Goal: Task Accomplishment & Management: Use online tool/utility

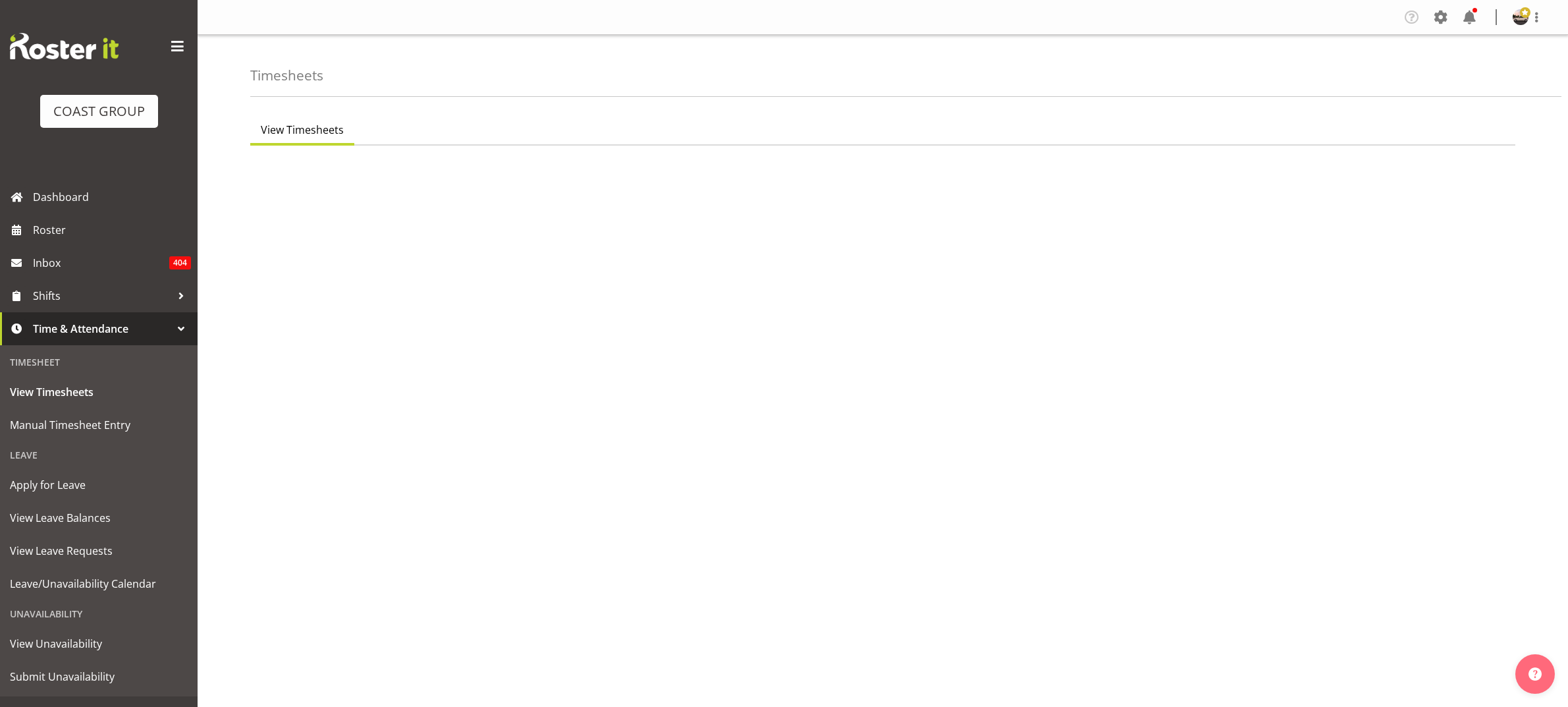
select select "8"
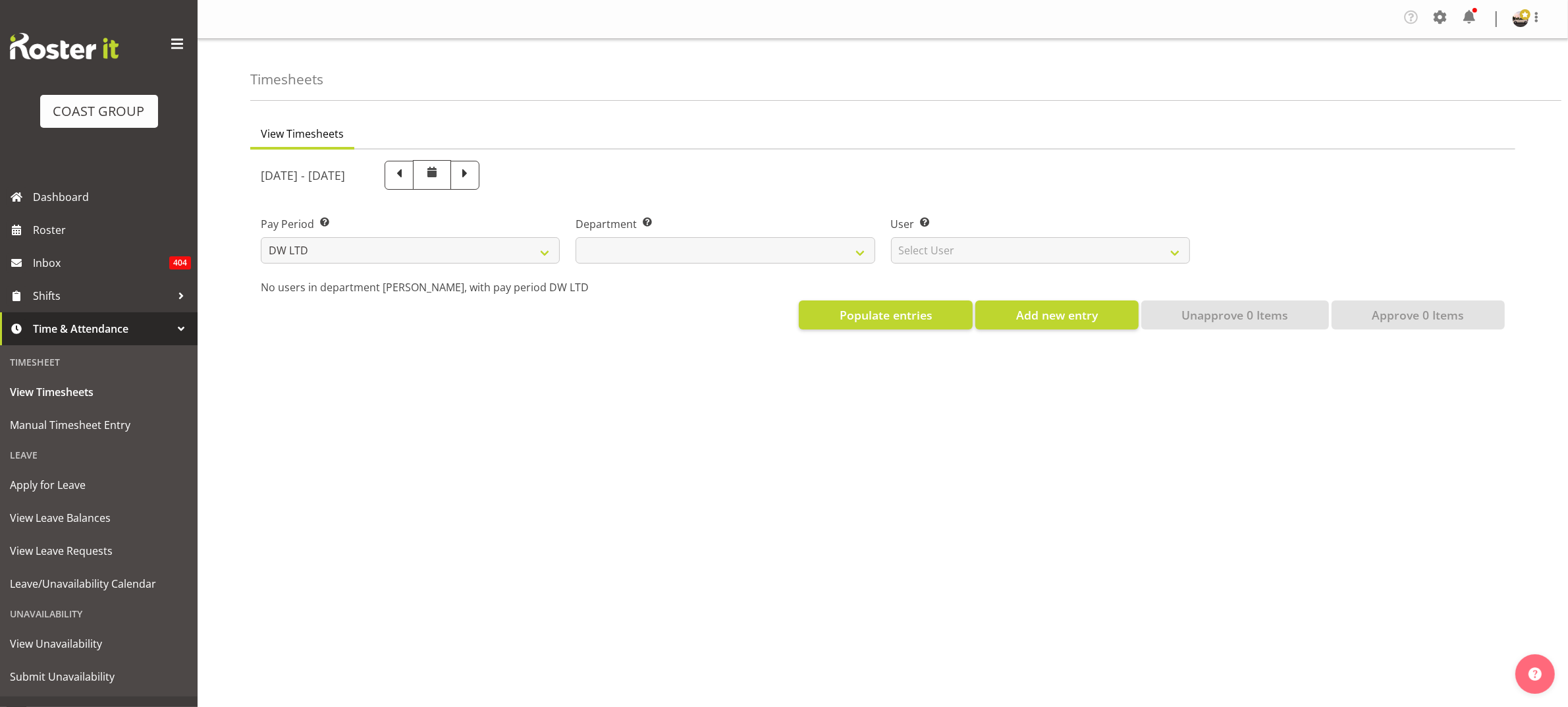
select select
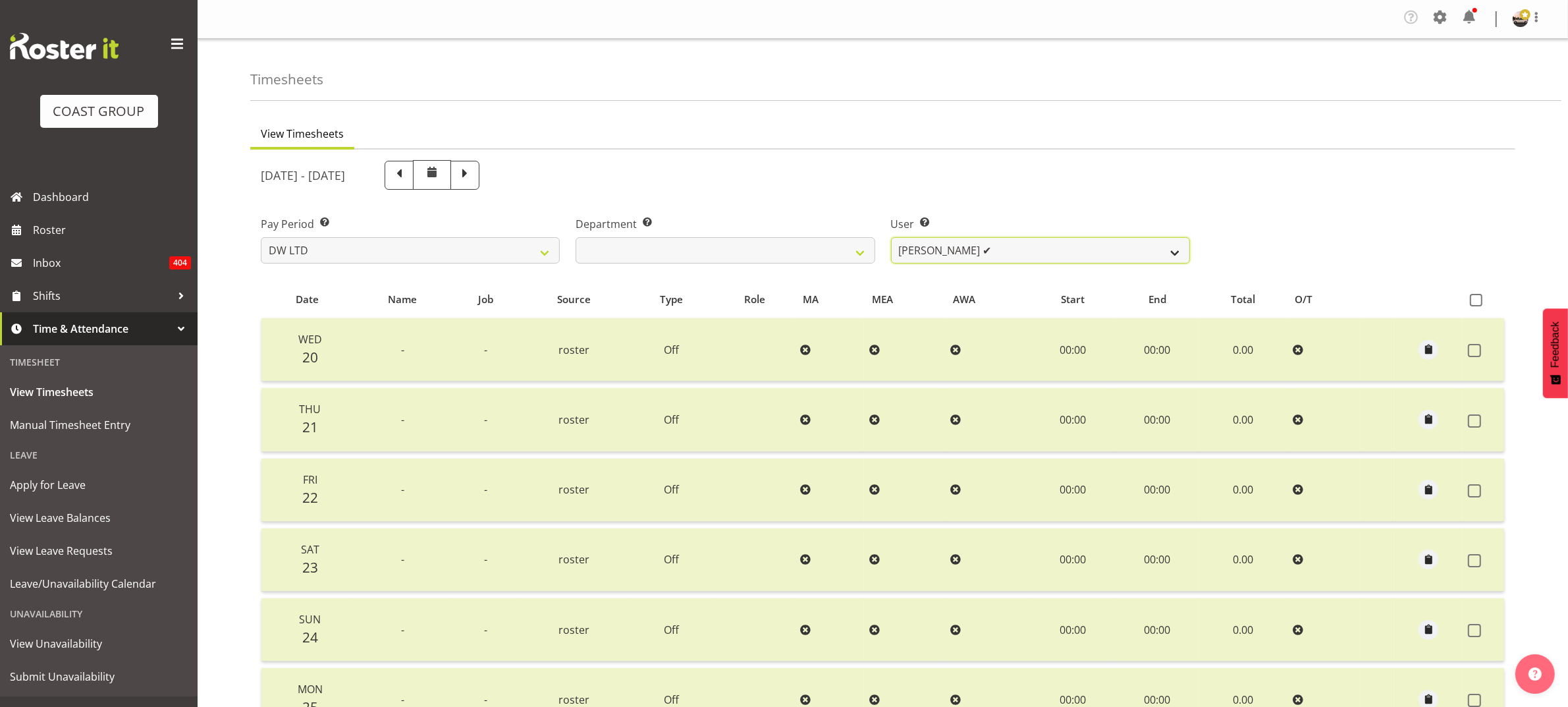
click at [978, 257] on select "[PERSON_NAME] ✔ Boston [PERSON_NAME] ✔ [PERSON_NAME] ✔ [PERSON_NAME] ✔ [PERSON_…" at bounding box center [1040, 250] width 299 height 26
select select "5758"
click at [891, 237] on select "[PERSON_NAME] ✔ Boston [PERSON_NAME] ✔ [PERSON_NAME] ✔ [PERSON_NAME] ✔ [PERSON_…" at bounding box center [1040, 250] width 299 height 26
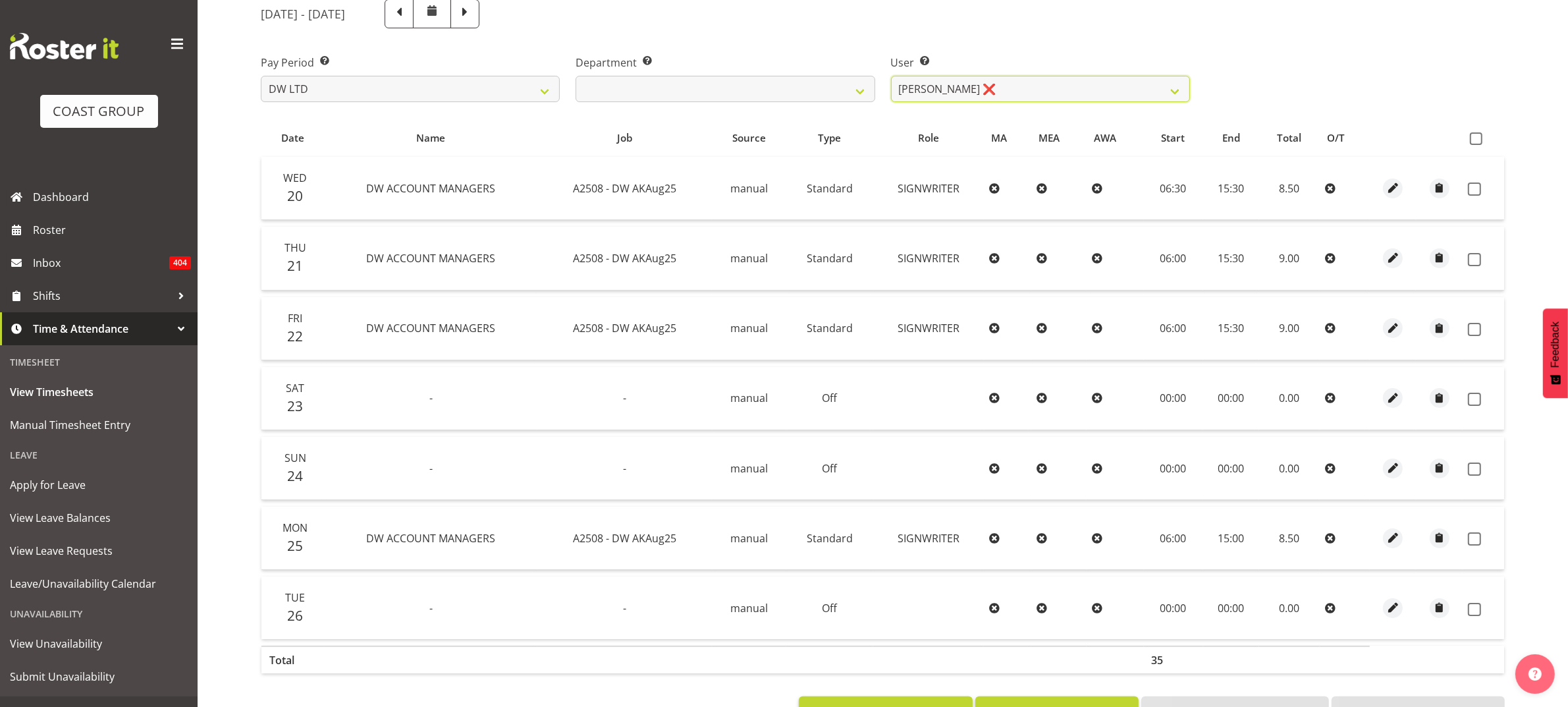
scroll to position [164, 0]
click at [1476, 131] on span at bounding box center [1476, 135] width 12 height 12
click at [1476, 131] on input "checkbox" at bounding box center [1474, 135] width 8 height 8
checkbox input "true"
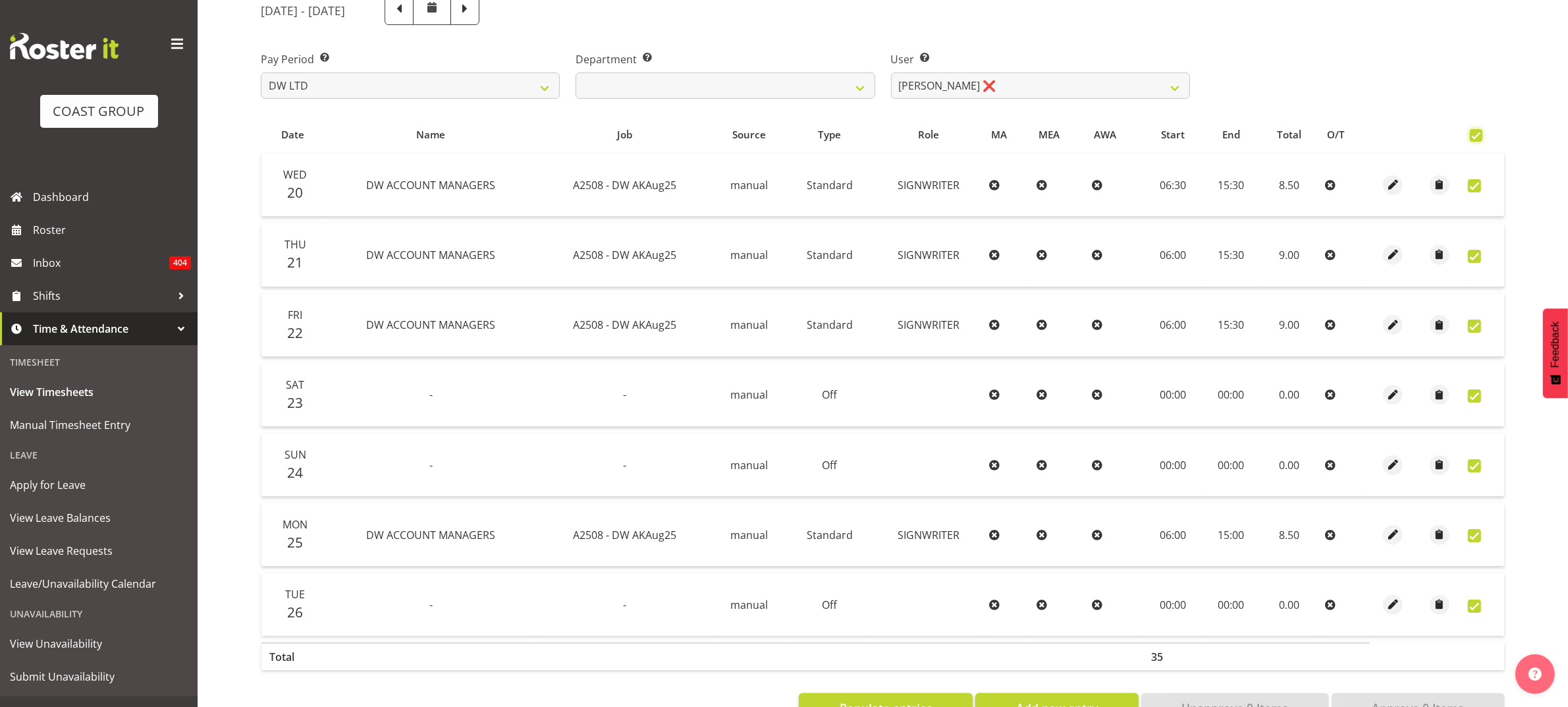
checkbox input "true"
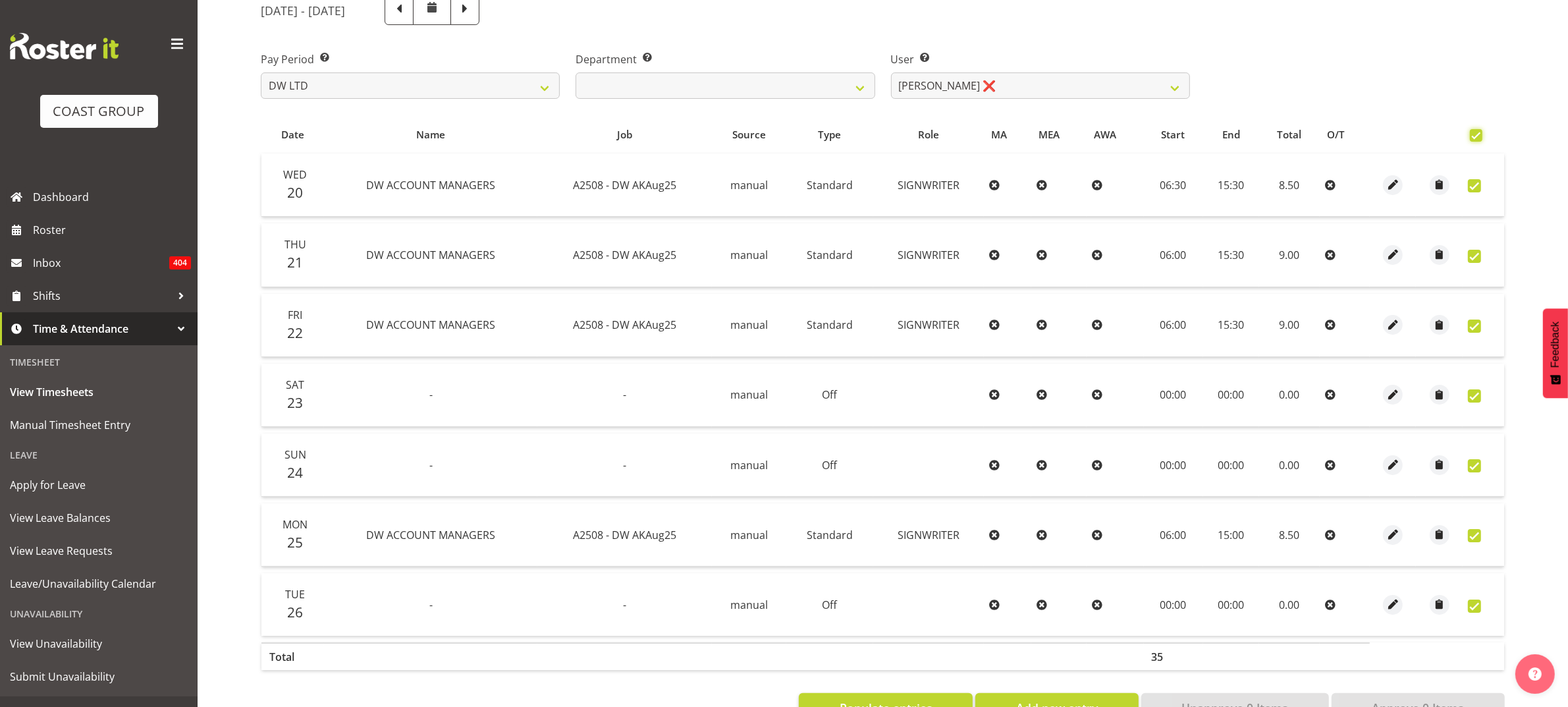
checkbox input "true"
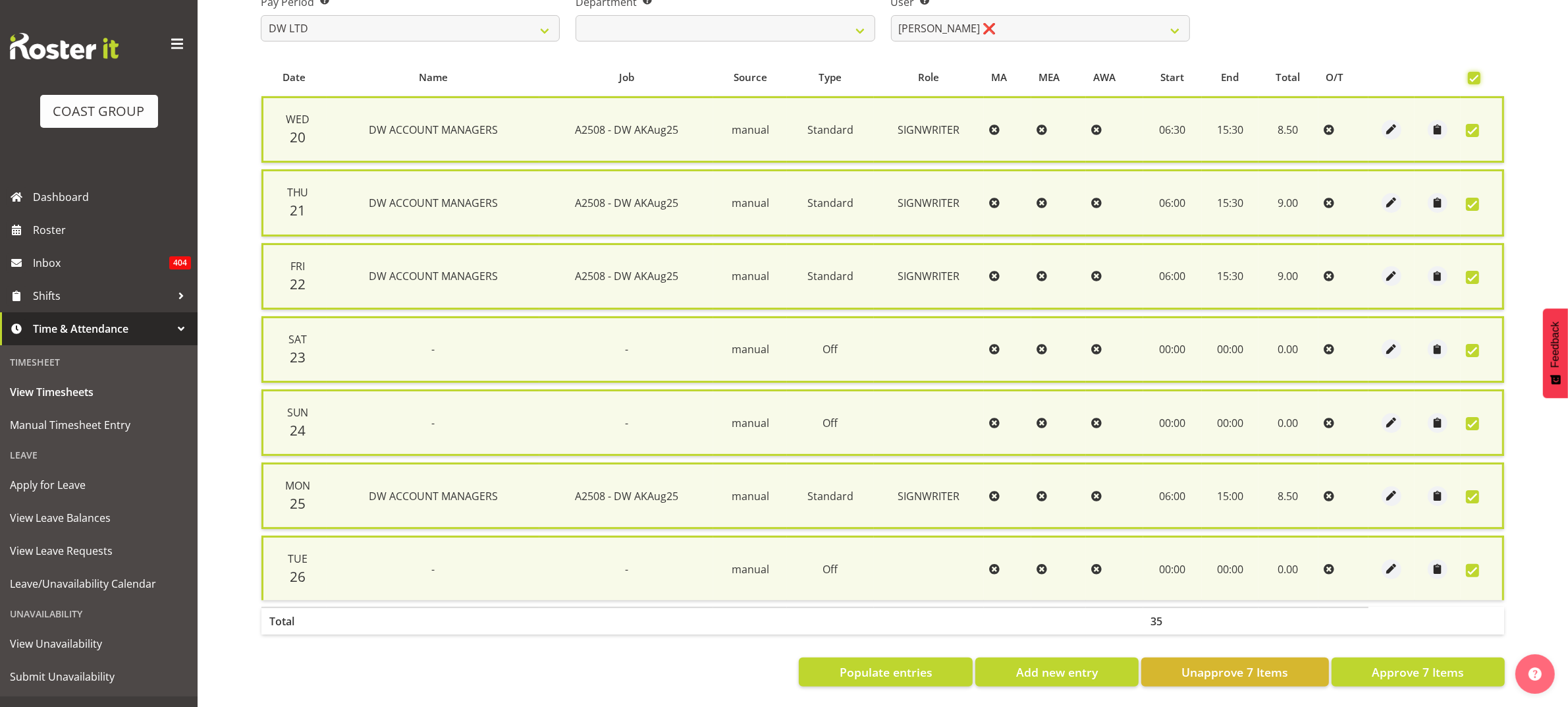
scroll to position [229, 0]
click at [78, 545] on span "View Leave Requests" at bounding box center [99, 551] width 178 height 20
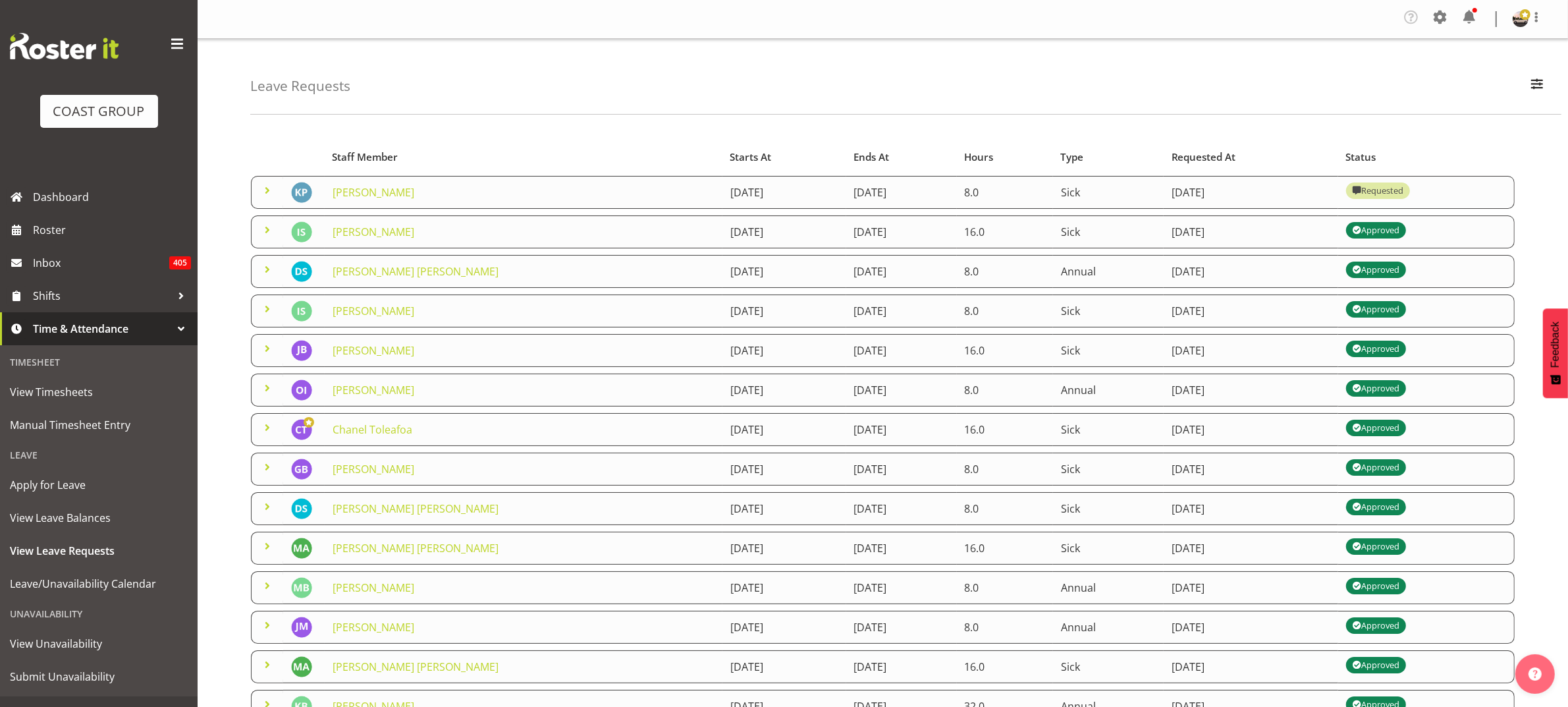
click at [269, 191] on span at bounding box center [267, 190] width 16 height 16
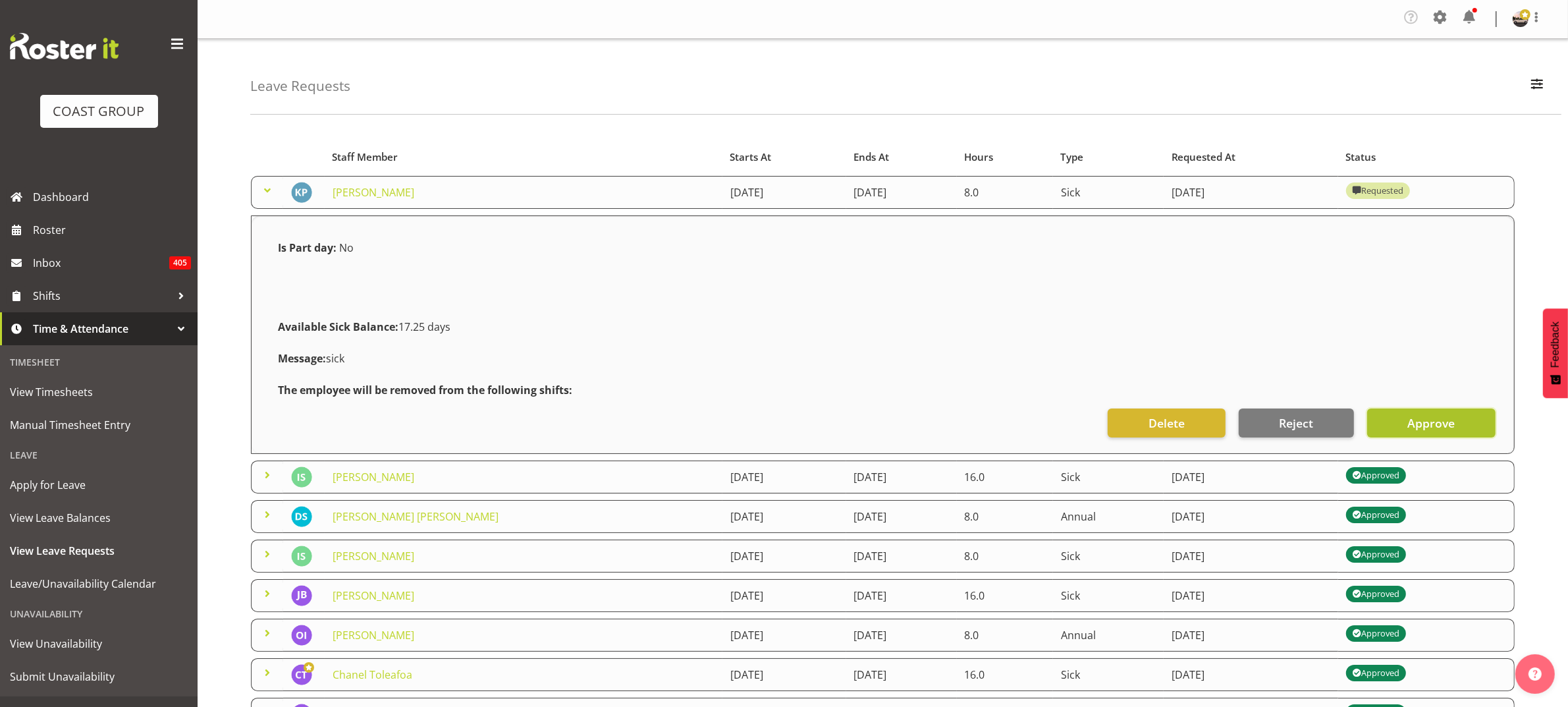
click at [1410, 416] on span "Approve" at bounding box center [1431, 423] width 47 height 17
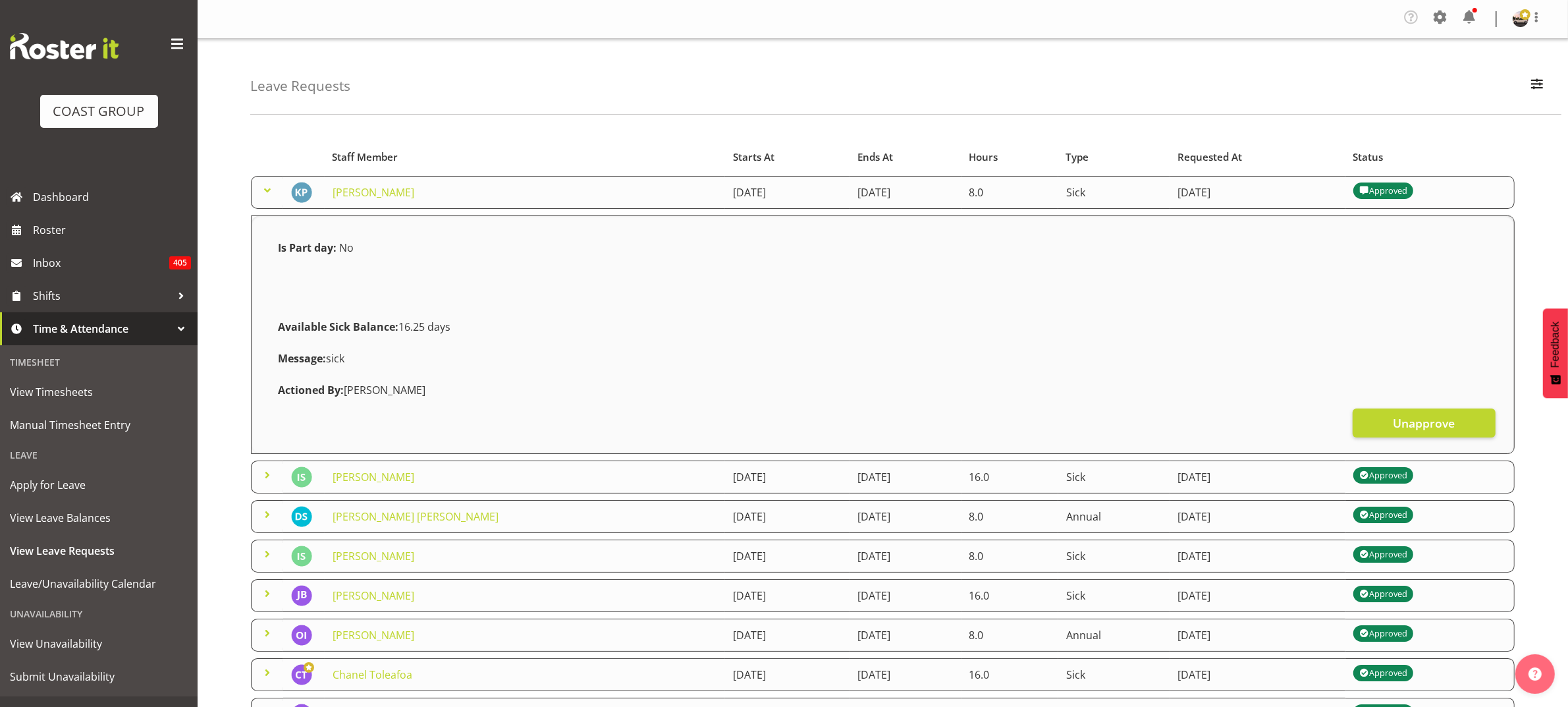
click at [228, 192] on div "Leave Requests Search Search for a particular employee Status All Approved Requ…" at bounding box center [882, 561] width 1370 height 1043
click at [77, 388] on span "View Timesheets" at bounding box center [99, 392] width 178 height 20
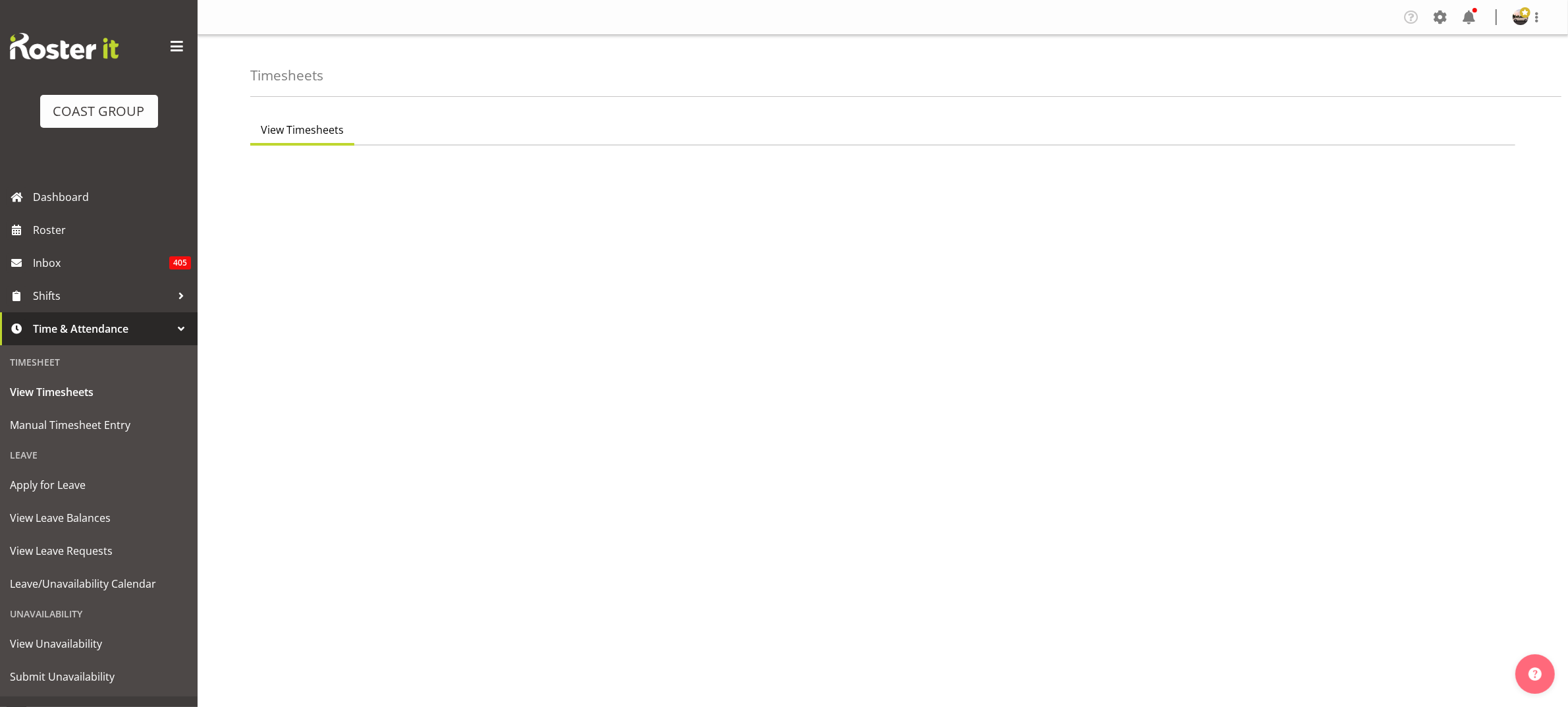
select select "8"
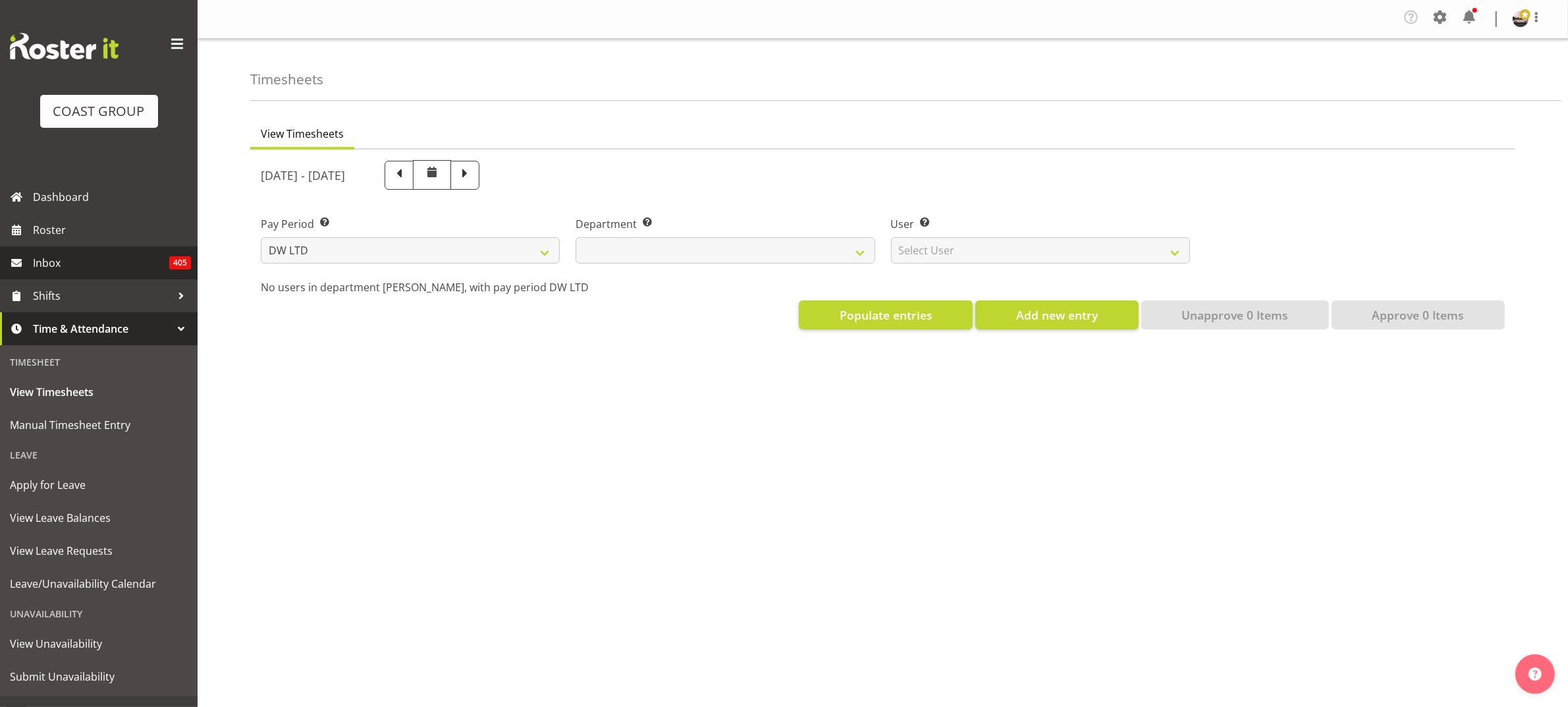
select select
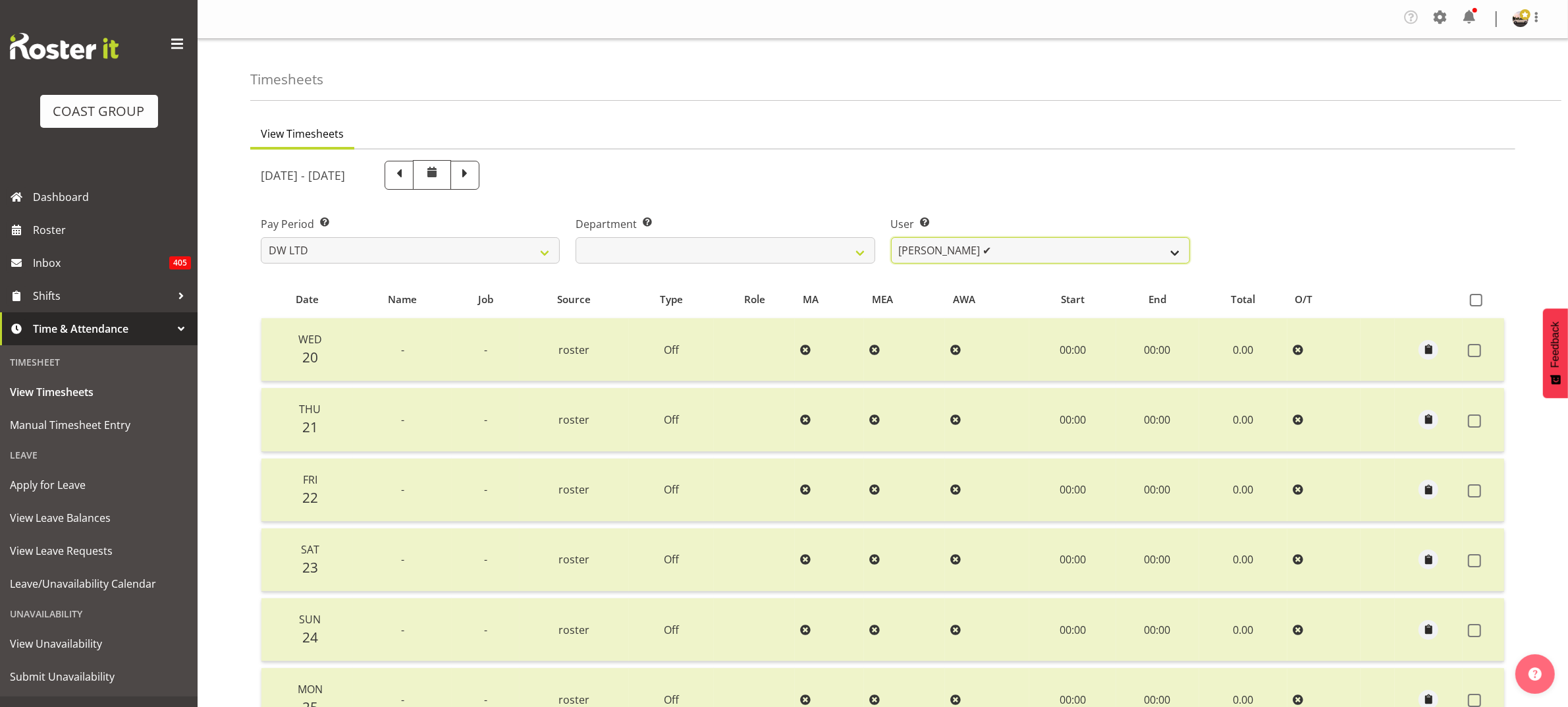
click at [923, 244] on select "[PERSON_NAME] ✔ Boston [PERSON_NAME] ✔ [PERSON_NAME] ✔ [PERSON_NAME] ✔ [PERSON_…" at bounding box center [1040, 250] width 299 height 26
select select "5758"
click at [891, 237] on select "[PERSON_NAME] ✔ Boston [PERSON_NAME] ✔ [PERSON_NAME] ✔ [PERSON_NAME] ✔ [PERSON_…" at bounding box center [1040, 250] width 299 height 26
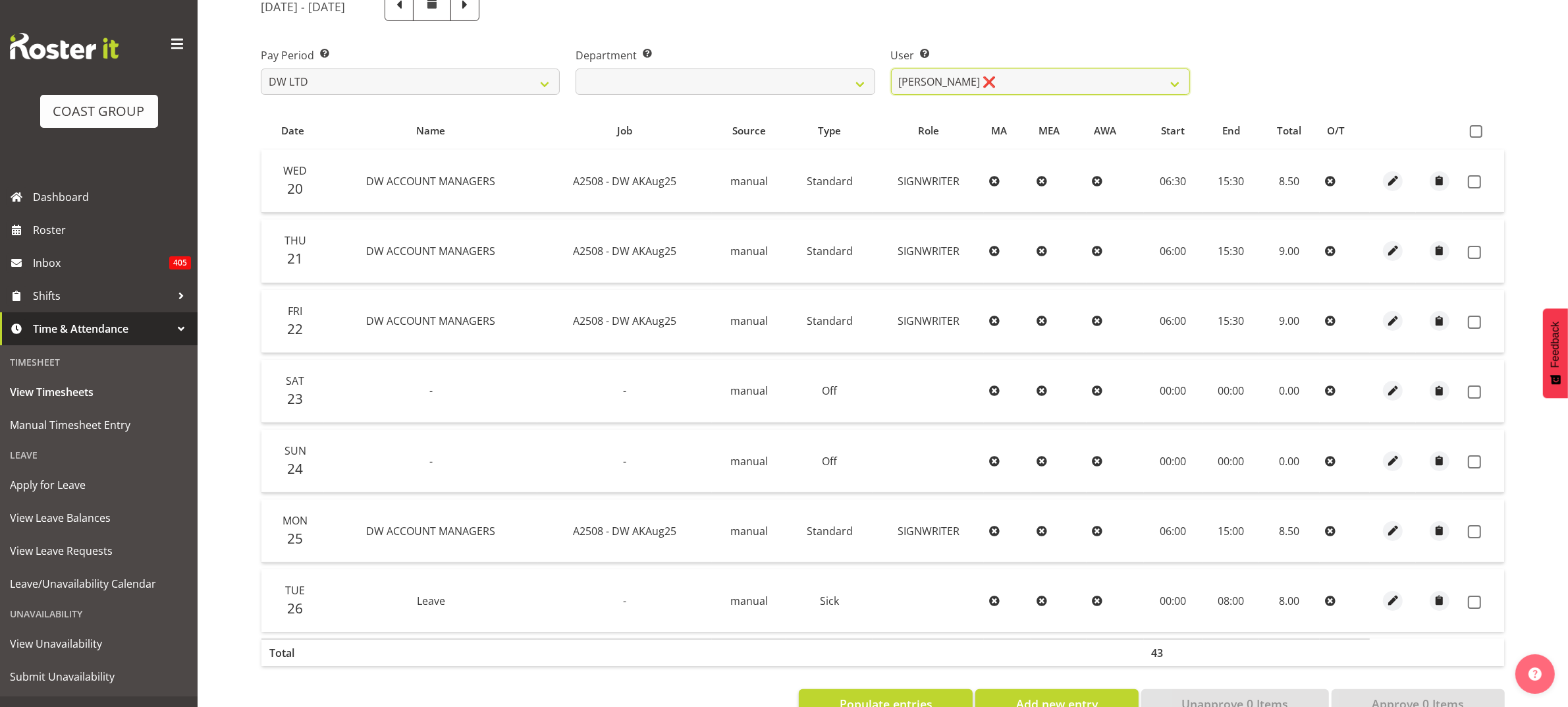
scroll to position [213, 0]
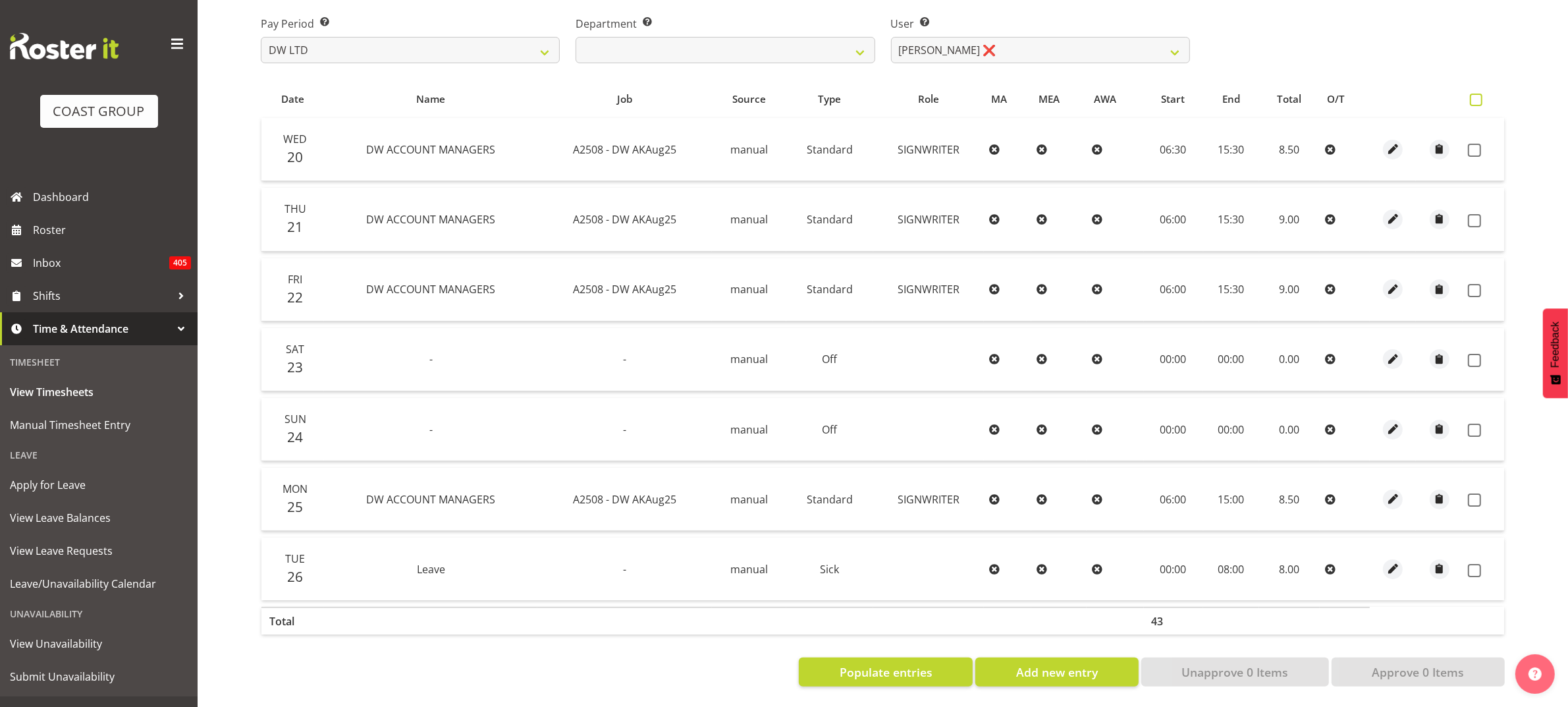
click at [1473, 93] on span at bounding box center [1476, 99] width 12 height 12
click at [1473, 96] on input "checkbox" at bounding box center [1474, 100] width 8 height 8
checkbox input "true"
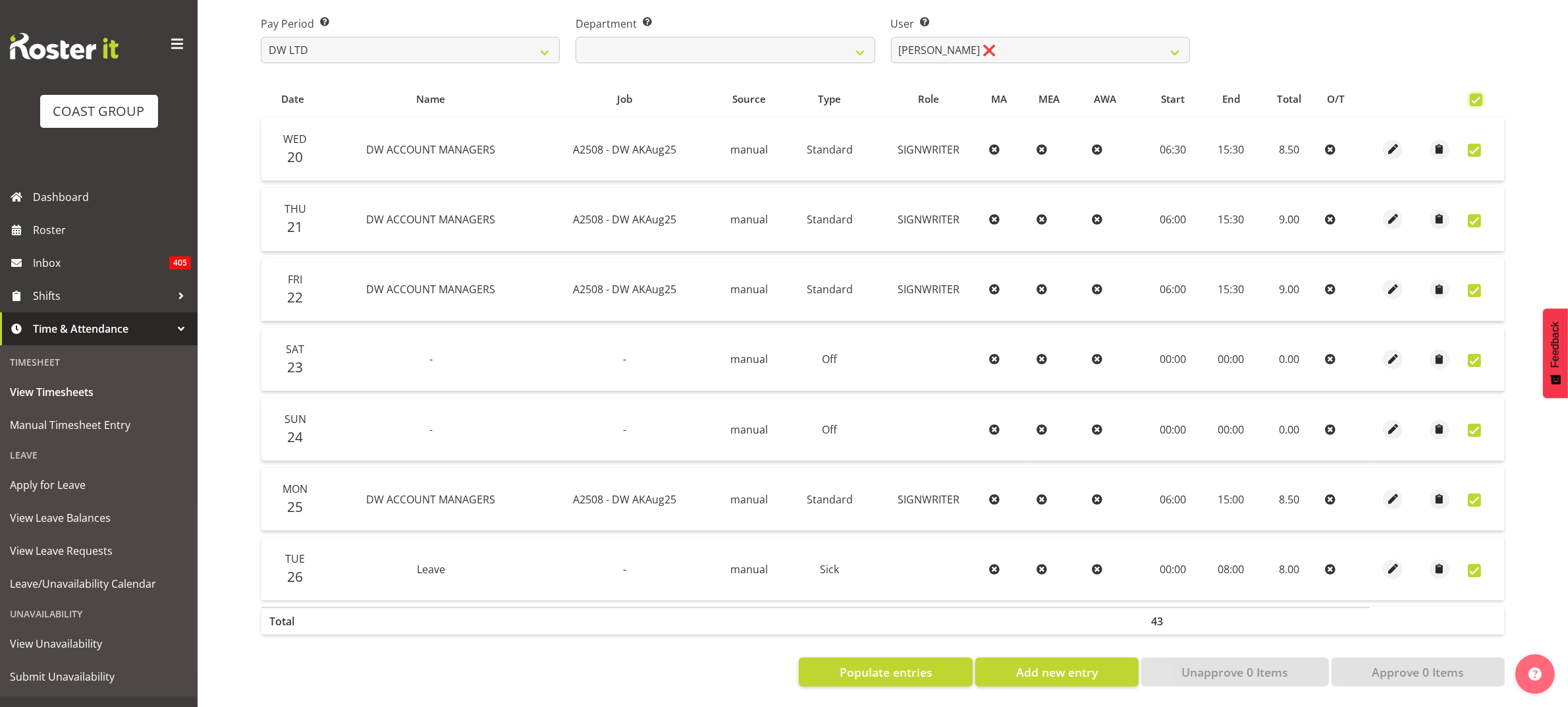
checkbox input "true"
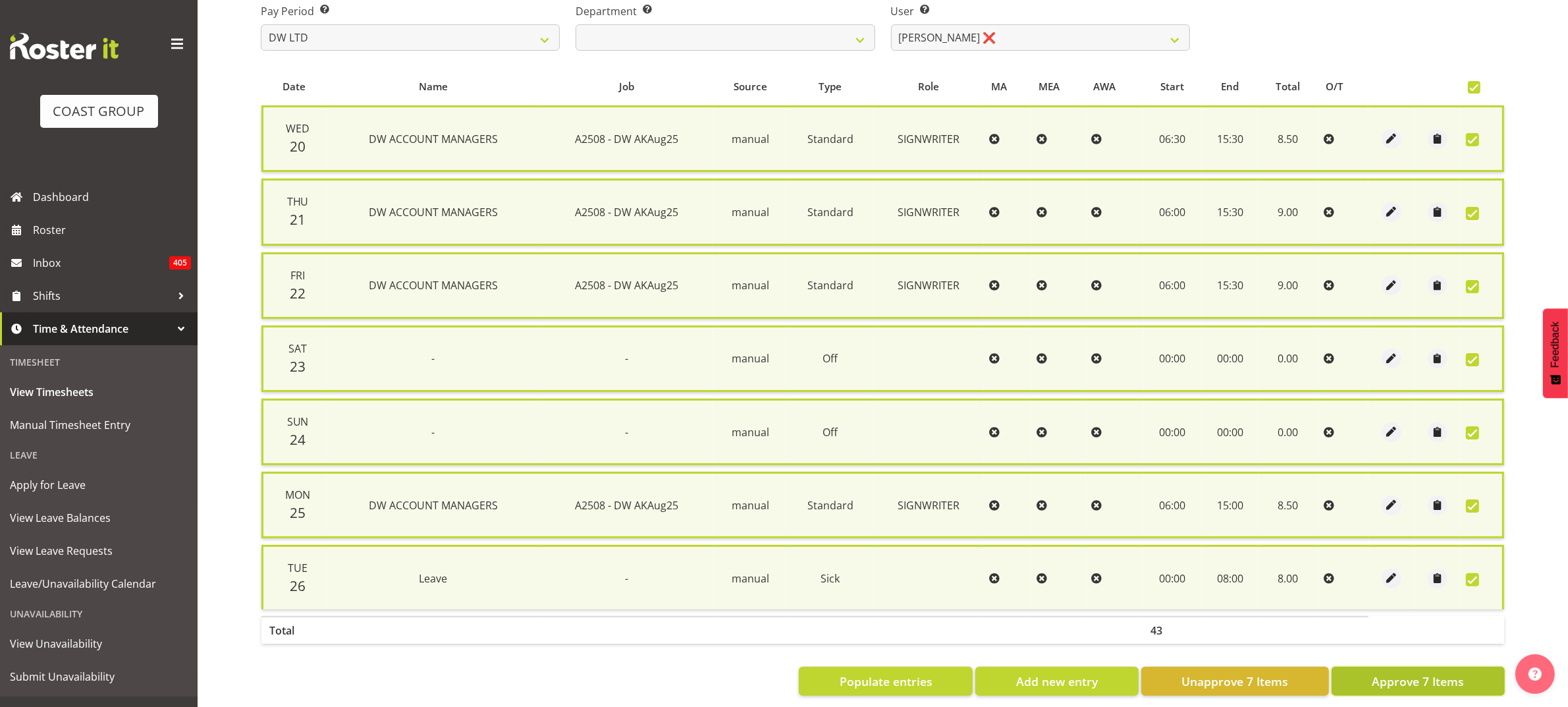
click at [1413, 682] on span "Approve 7 Items" at bounding box center [1418, 681] width 92 height 17
checkbox input "false"
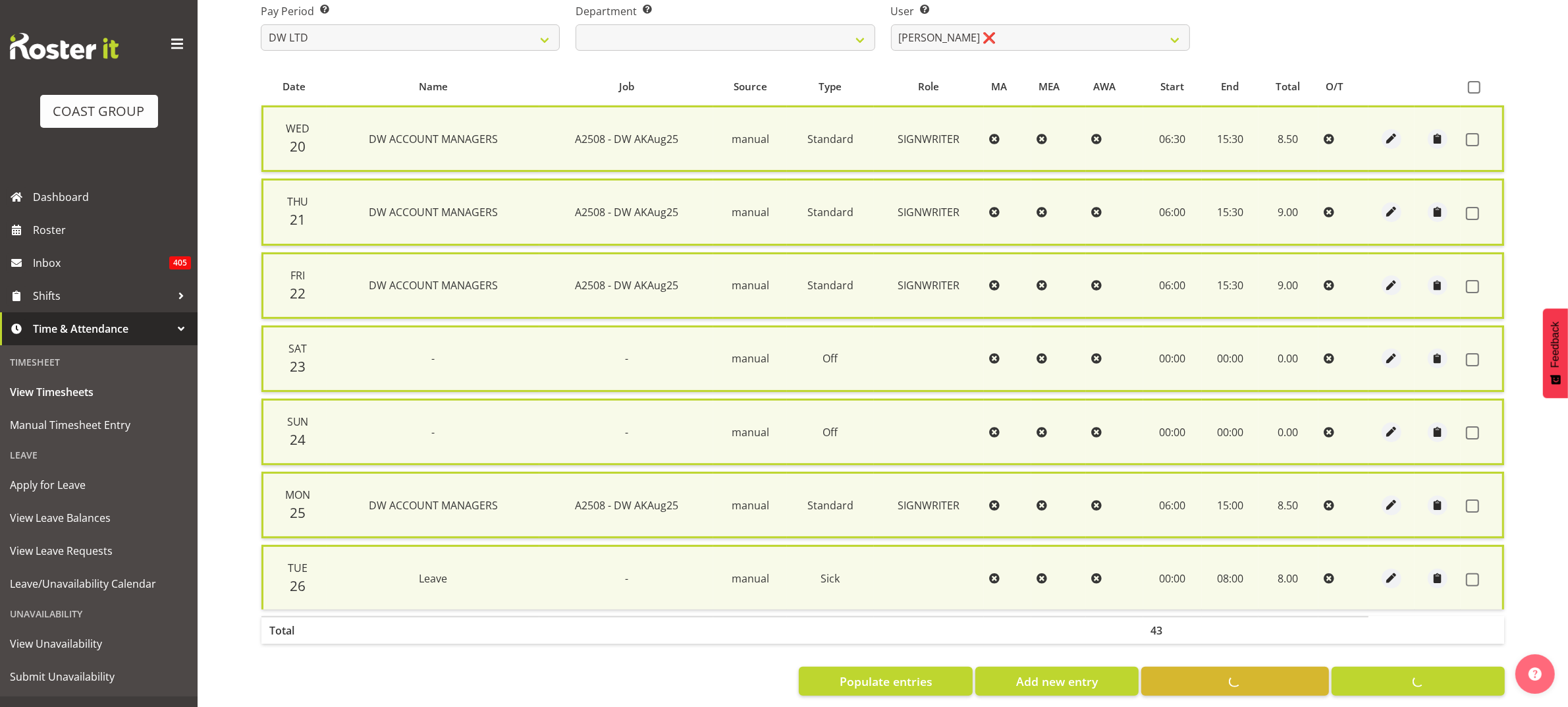
checkbox input "false"
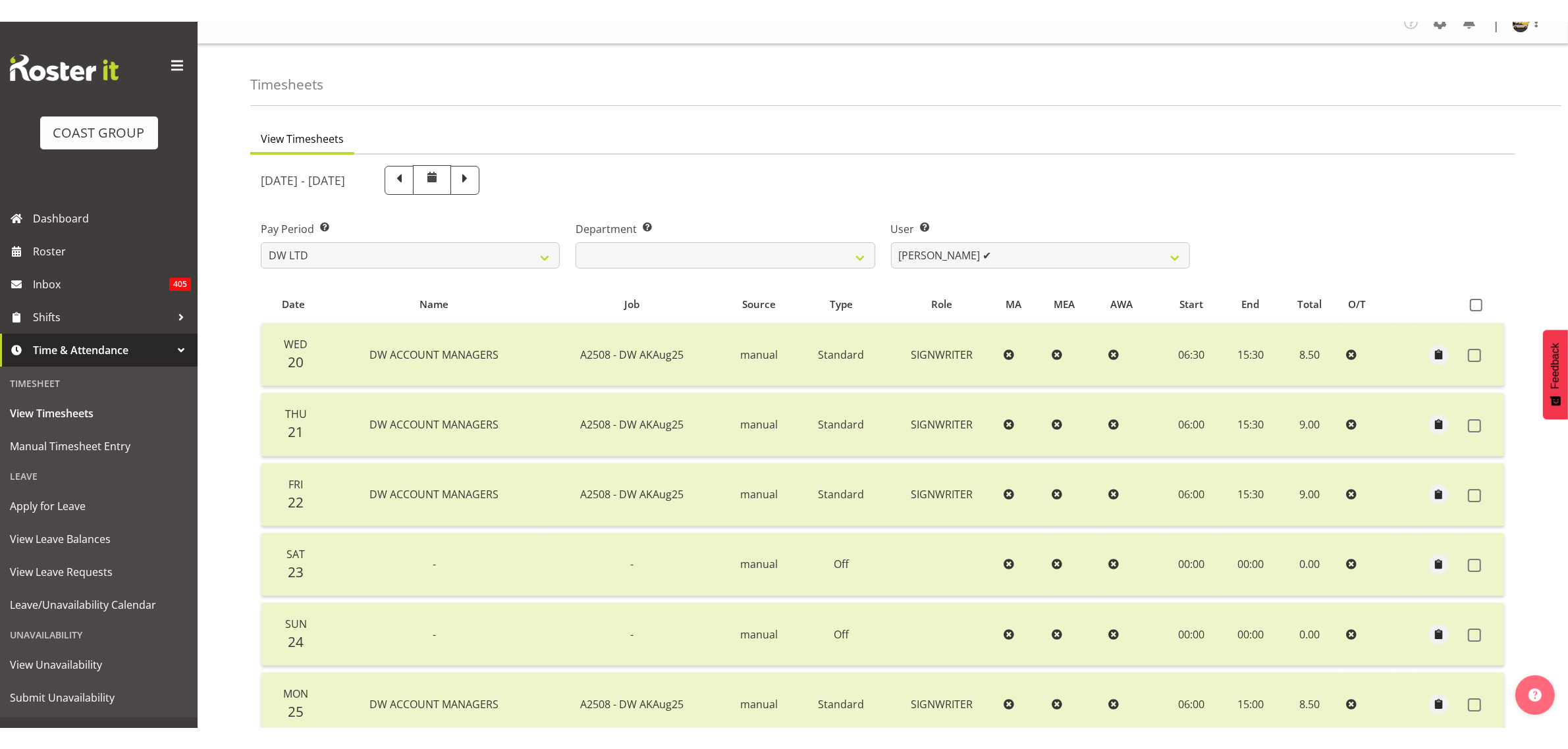
scroll to position [0, 0]
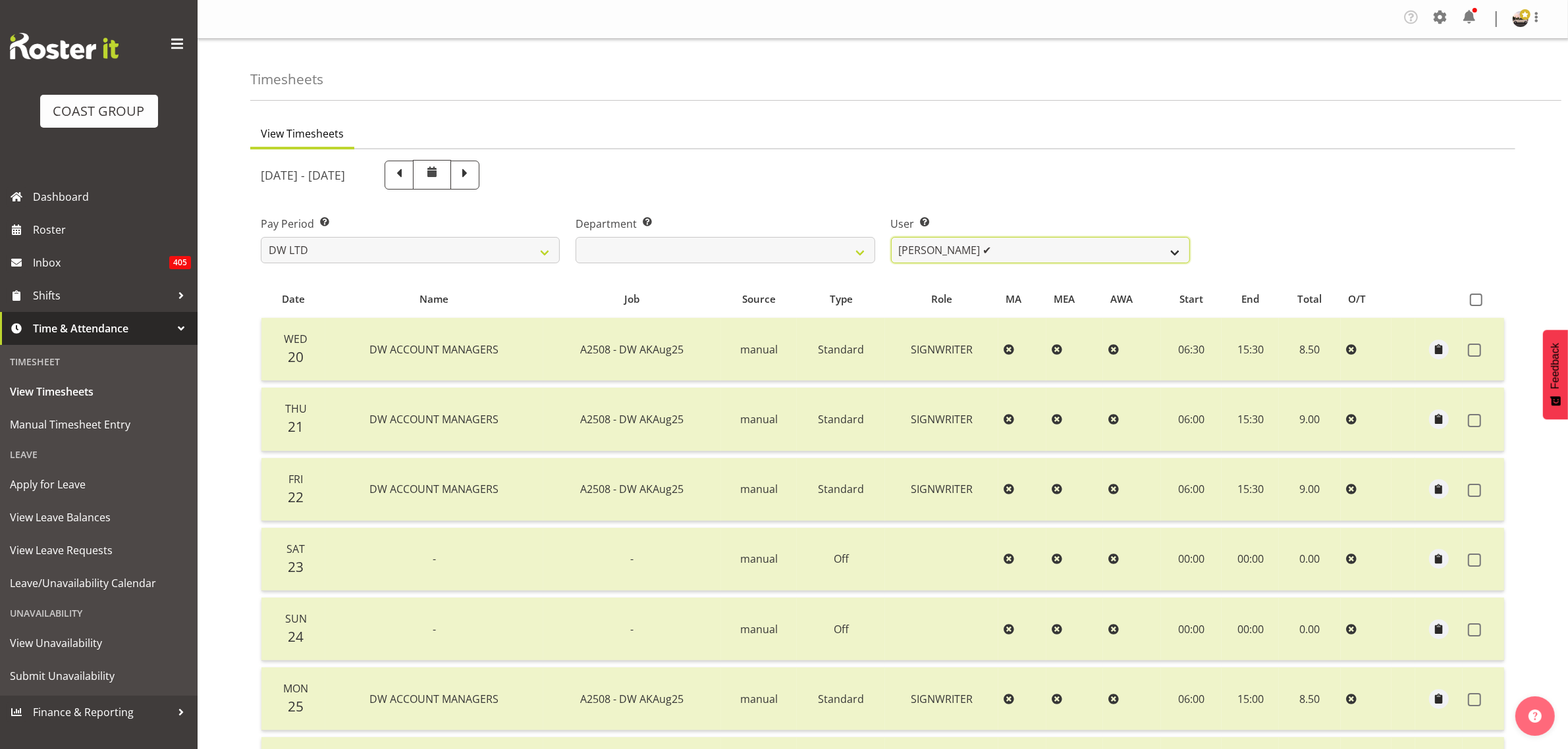
click at [980, 251] on select "[PERSON_NAME] ✔ Boston [PERSON_NAME] ✔ [PERSON_NAME] ✔ [PERSON_NAME] ✔ [PERSON_…" at bounding box center [1040, 250] width 299 height 26
click at [1035, 259] on select "[PERSON_NAME] ✔ Boston [PERSON_NAME] ✔ [PERSON_NAME] ✔ [PERSON_NAME] ✔ [PERSON_…" at bounding box center [1040, 250] width 299 height 26
click at [1275, 225] on div "Pay Period Select which pay period you would like to view. SLP LTD EHS LTD DW L…" at bounding box center [882, 234] width 1260 height 74
